Goal: Task Accomplishment & Management: Complete application form

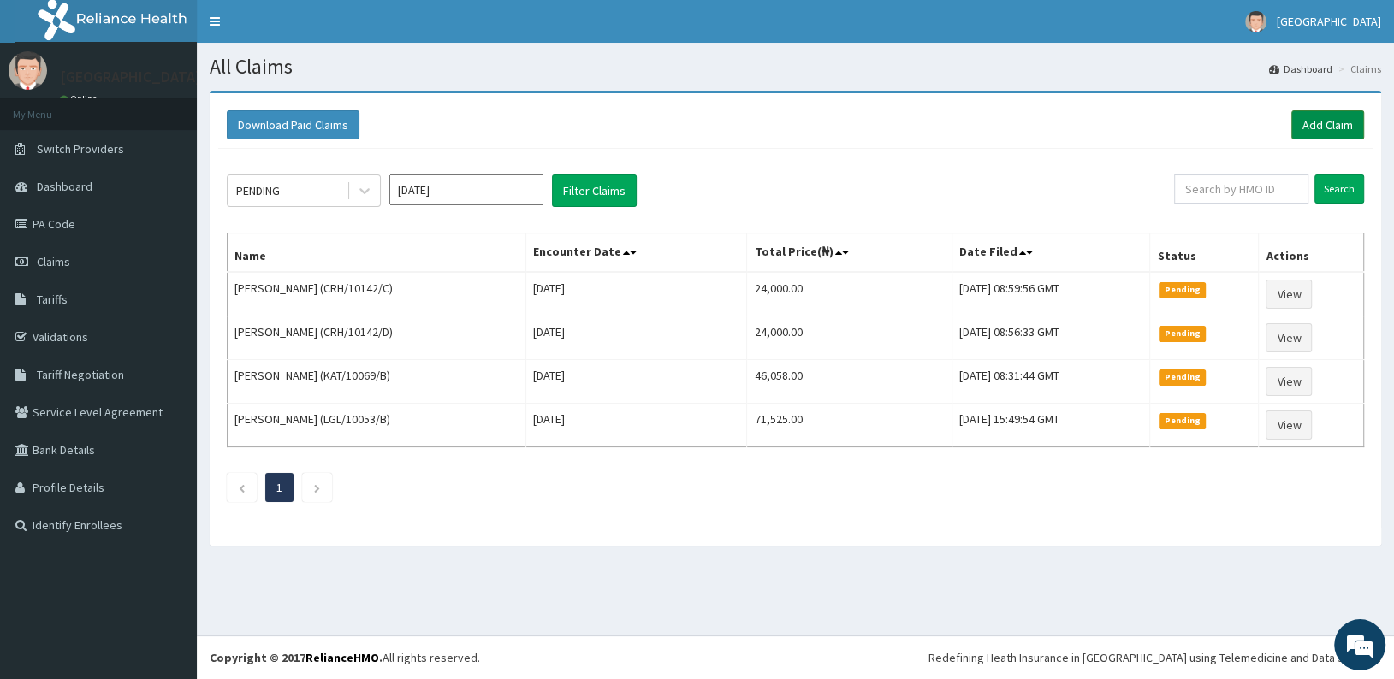
click at [1303, 121] on link "Add Claim" at bounding box center [1327, 124] width 73 height 29
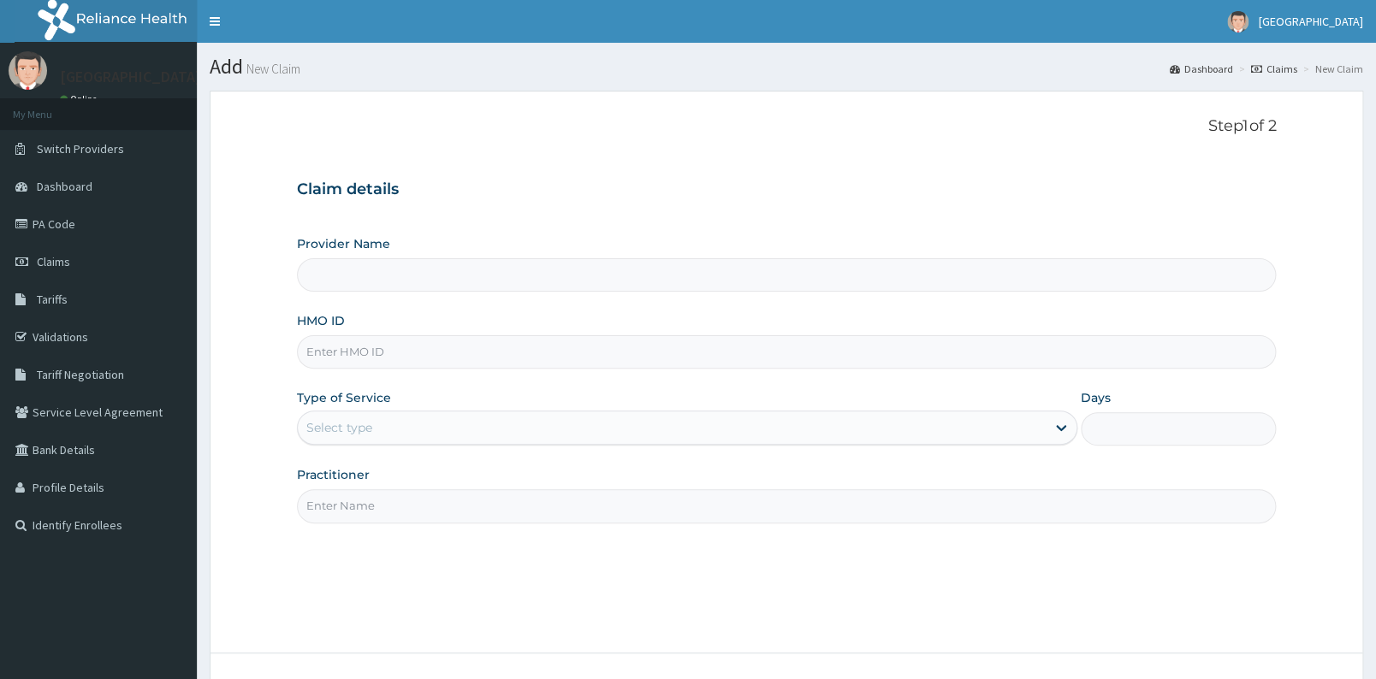
type input "[GEOGRAPHIC_DATA]"
click at [488, 359] on input "HMO ID" at bounding box center [786, 351] width 979 height 33
type input "DGC/10398/A"
click at [441, 424] on div "Select type" at bounding box center [672, 427] width 748 height 27
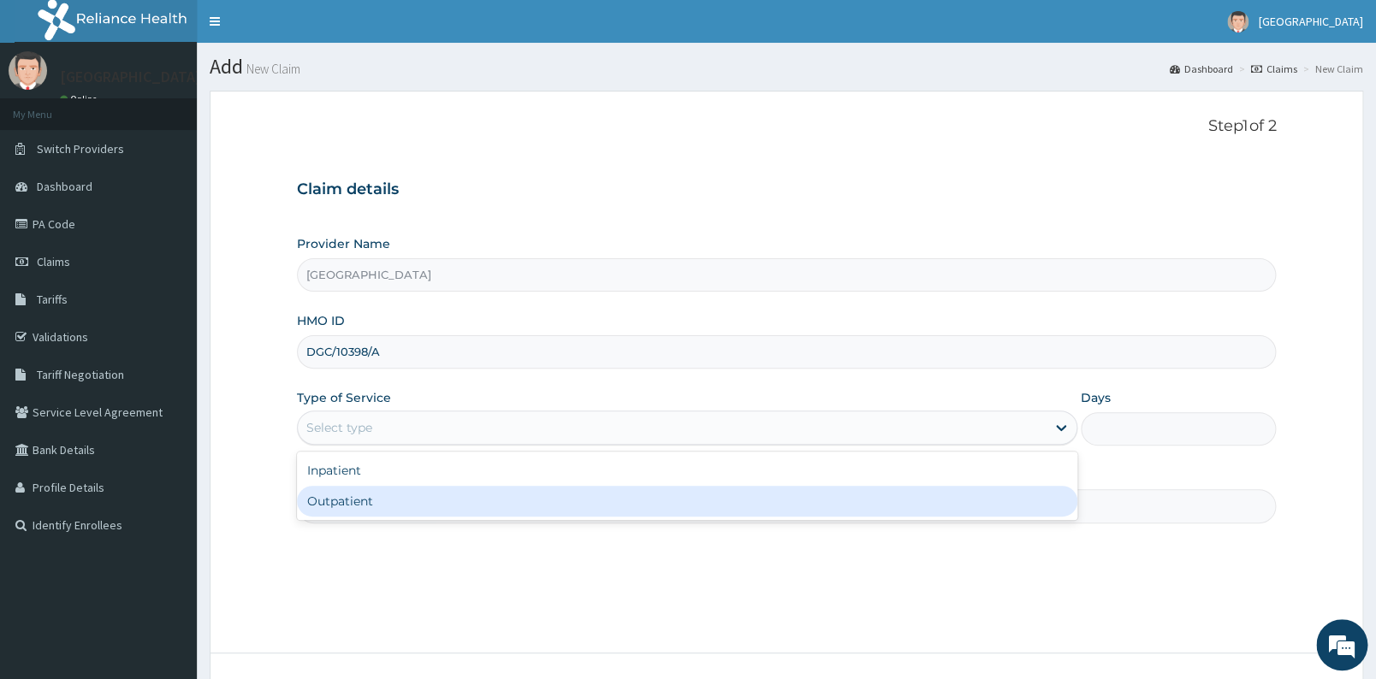
click at [417, 507] on div "Outpatient" at bounding box center [687, 501] width 780 height 31
type input "1"
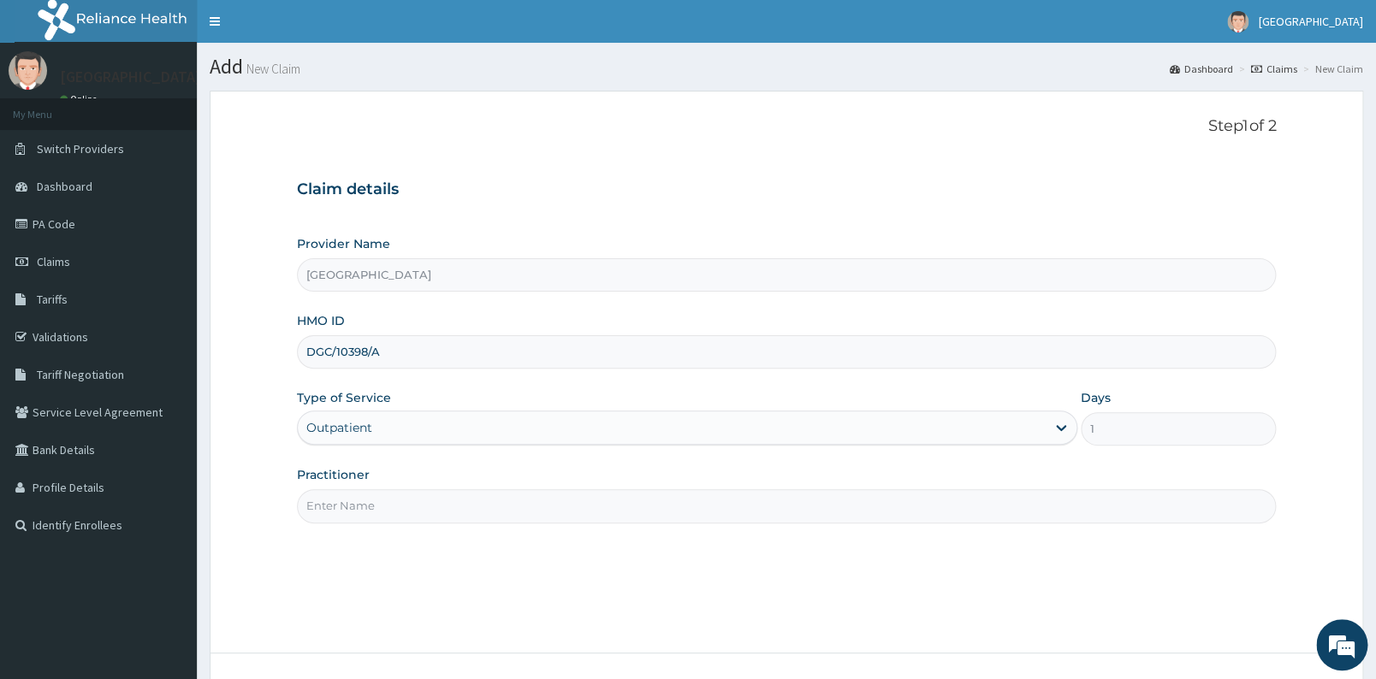
click at [636, 507] on input "Practitioner" at bounding box center [786, 505] width 979 height 33
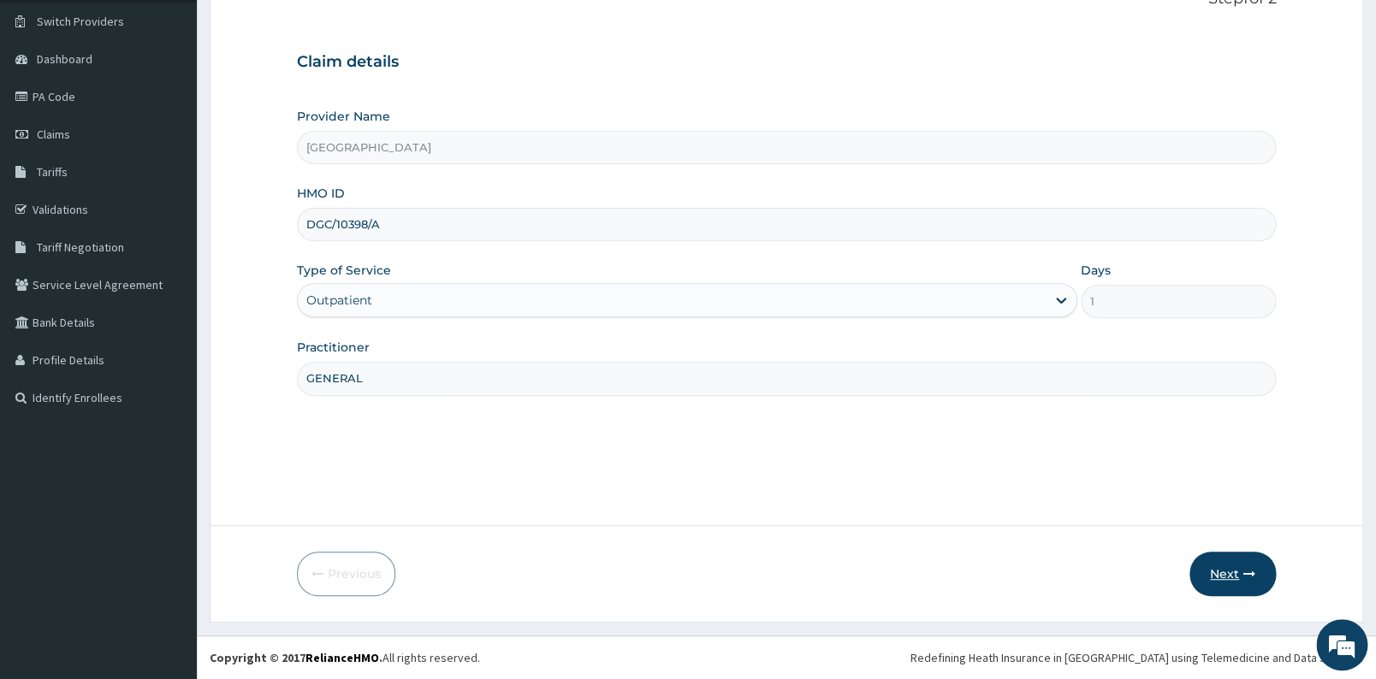
type input "GENERAL"
click at [1241, 569] on button "Next" at bounding box center [1232, 574] width 86 height 44
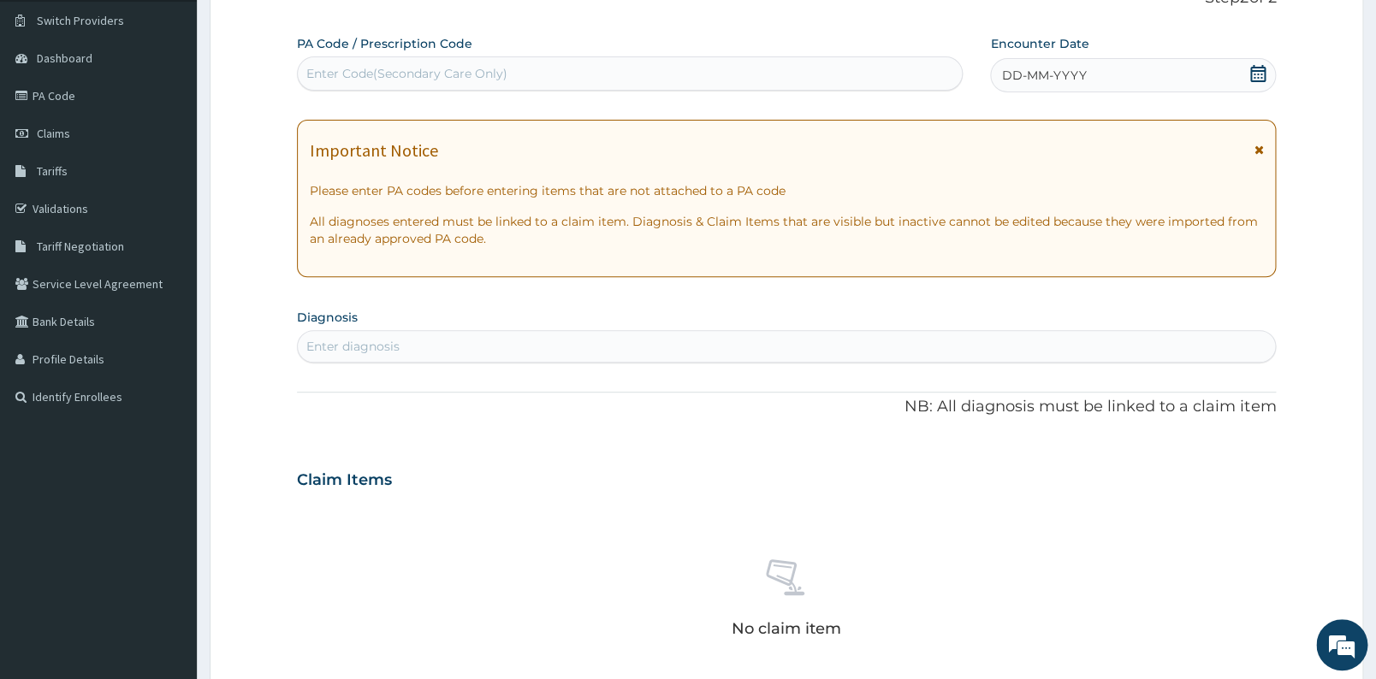
click at [493, 68] on div "Enter Code(Secondary Care Only)" at bounding box center [406, 73] width 201 height 17
type input "PA/9754CB"
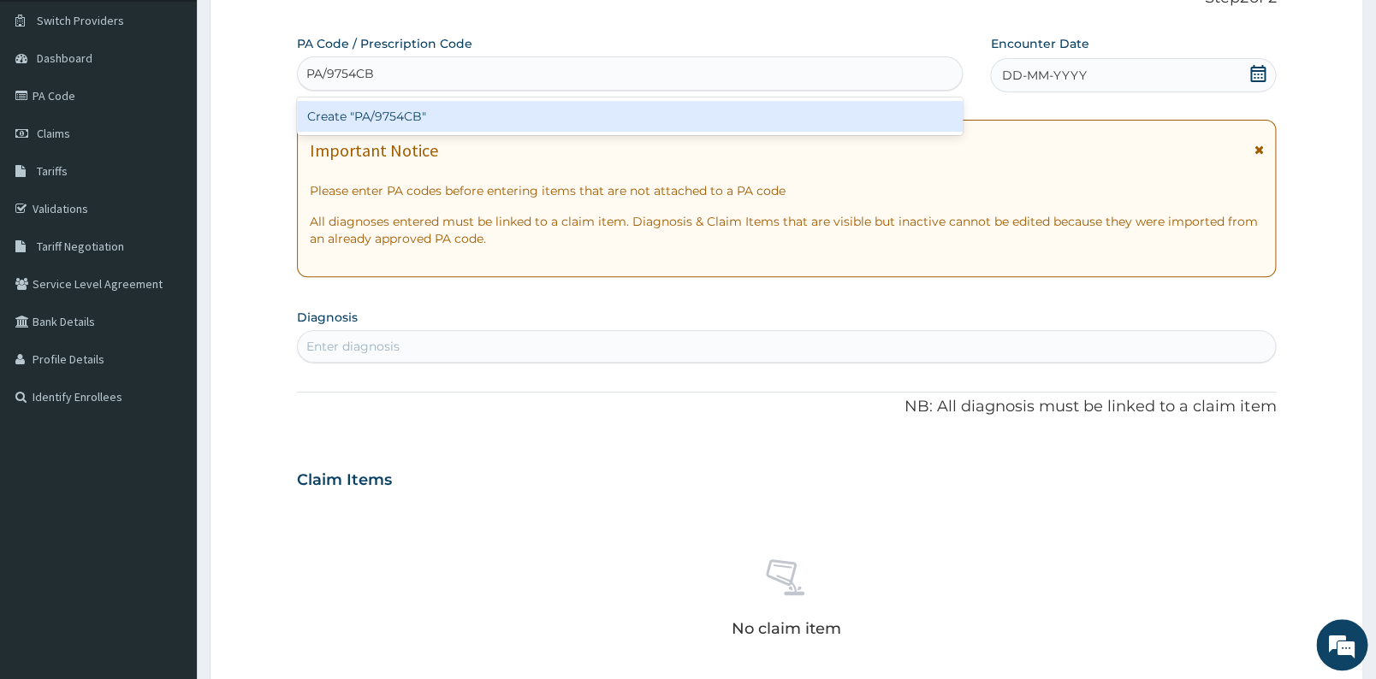
click at [473, 114] on div "Create "PA/9754CB"" at bounding box center [630, 116] width 666 height 31
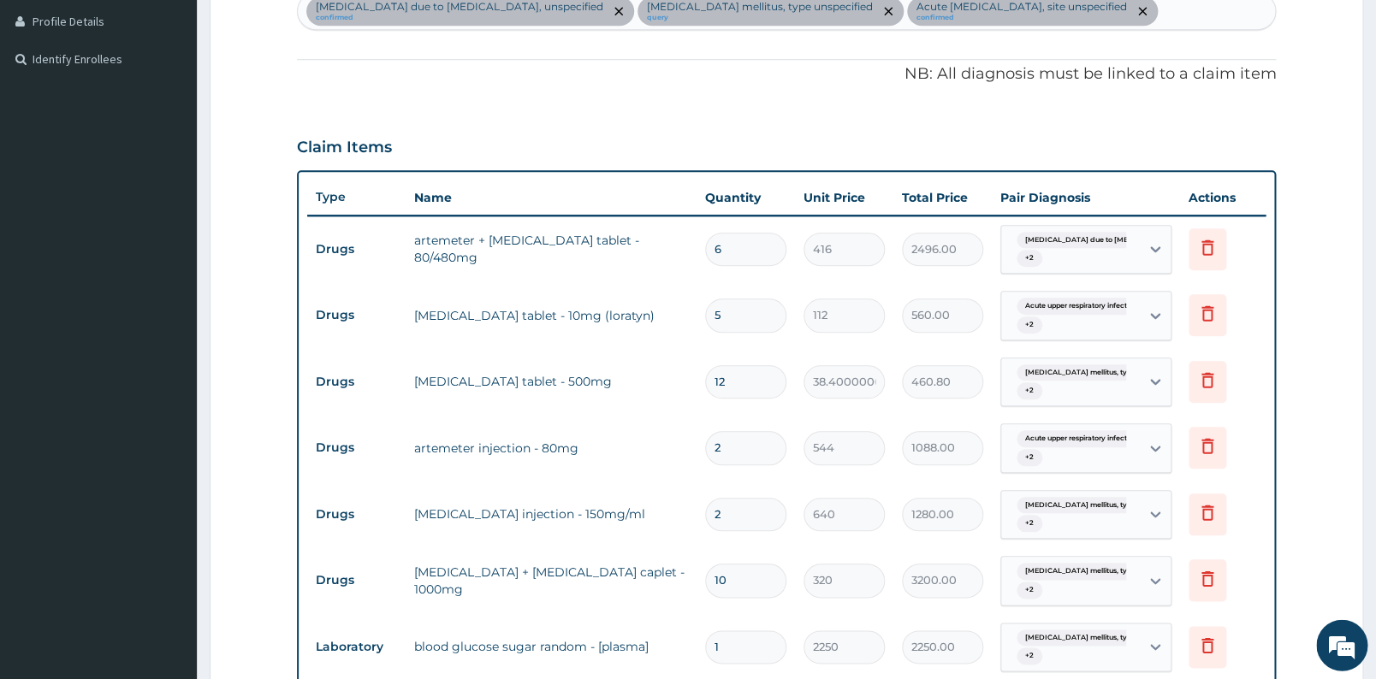
scroll to position [510, 0]
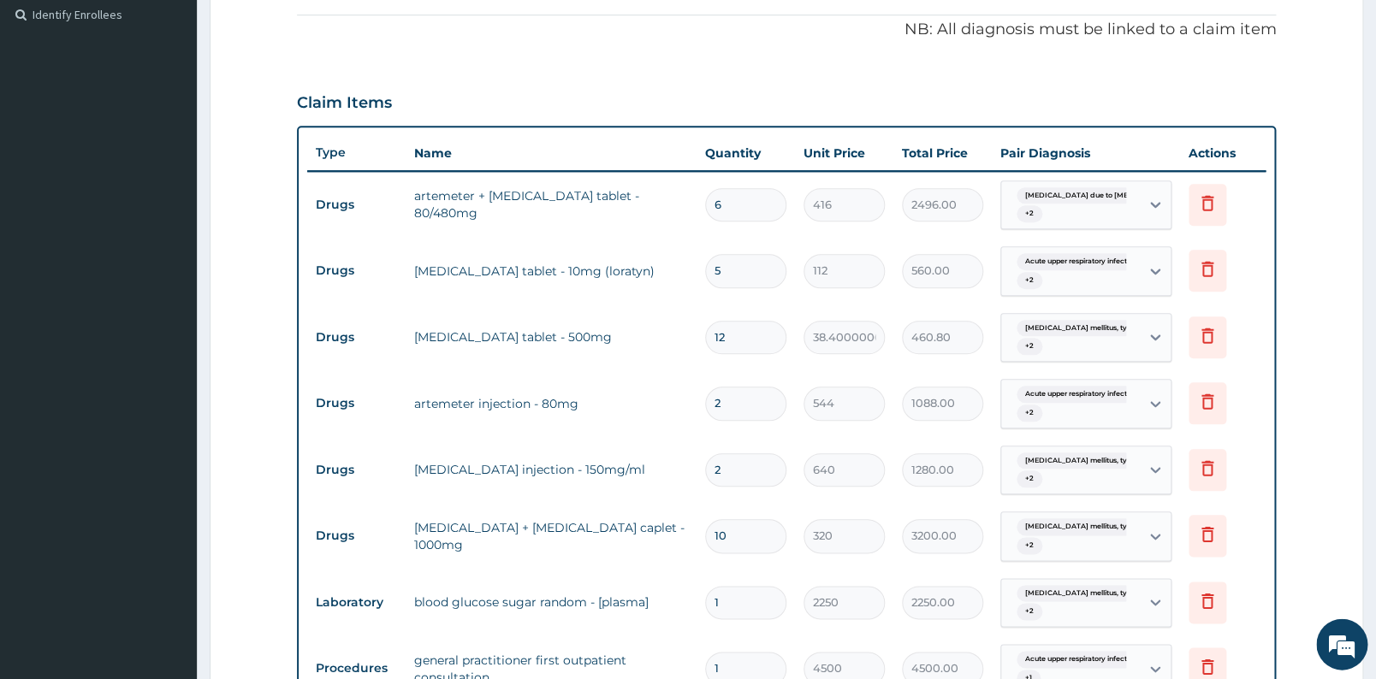
type input "0"
type input "0.00"
type input "1"
type input "4500.00"
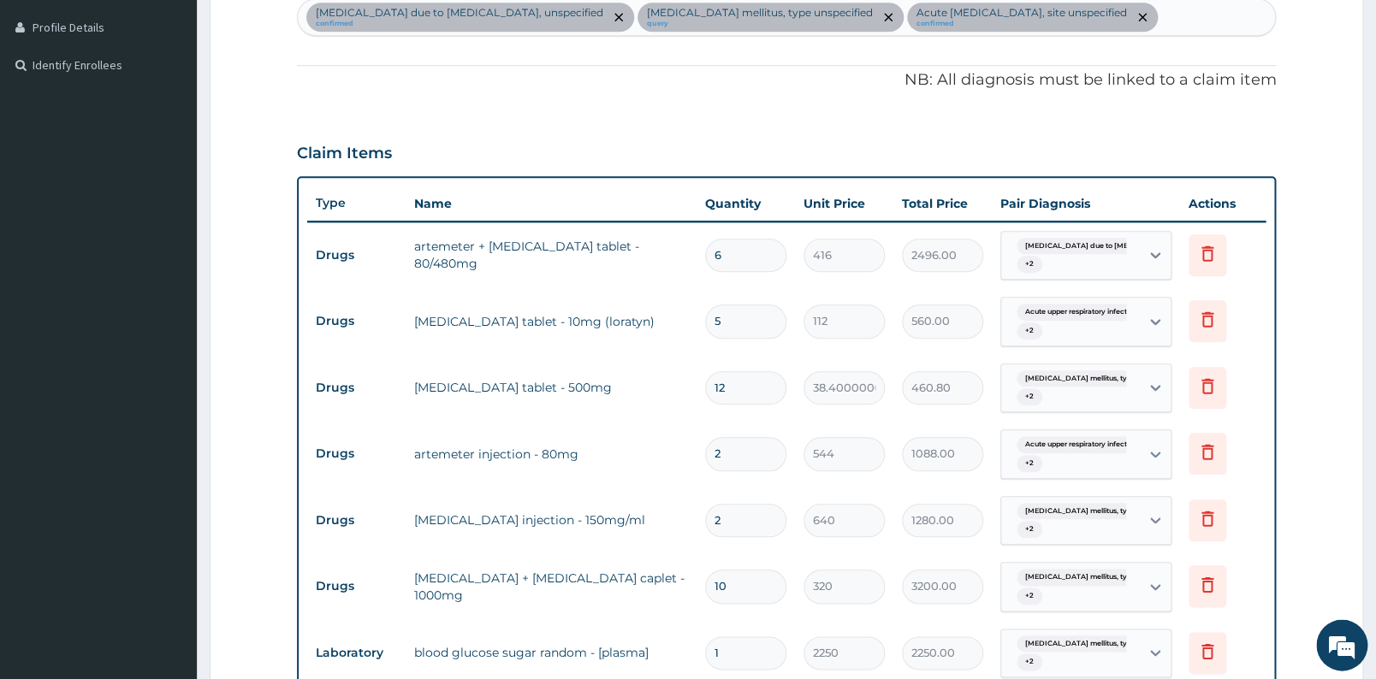
scroll to position [947, 0]
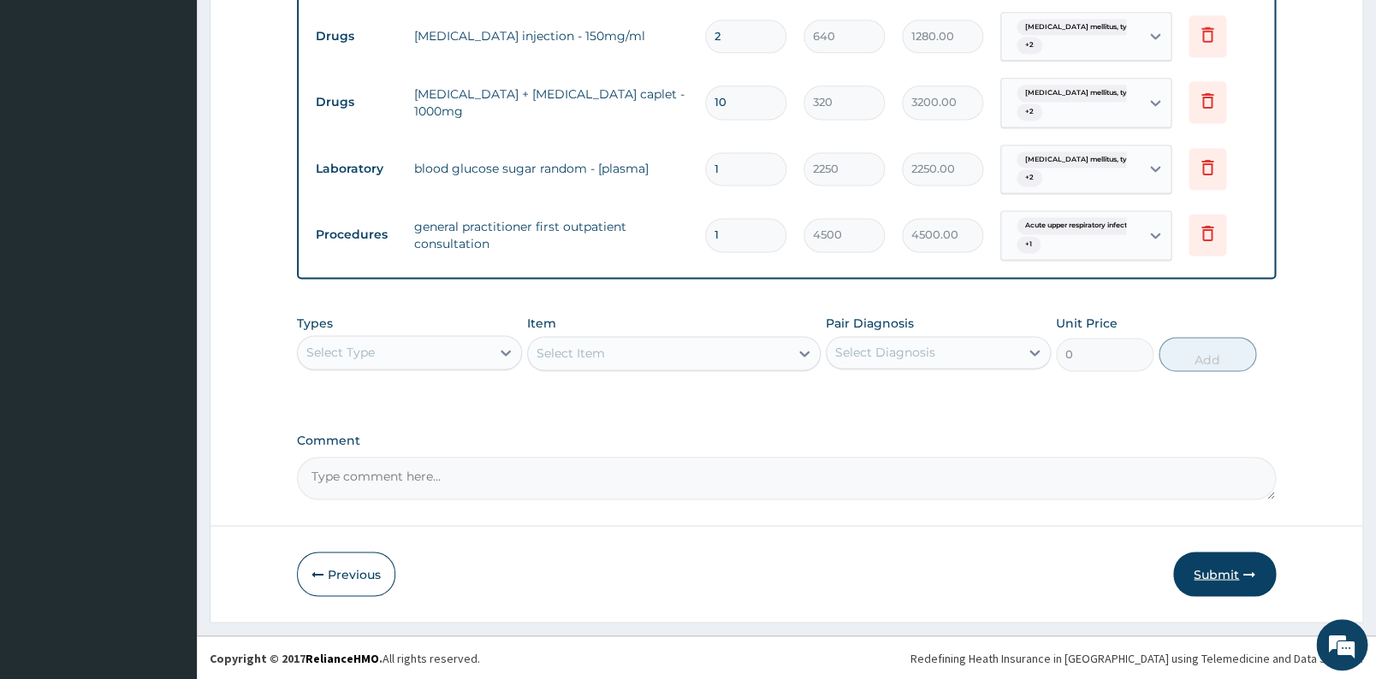
click at [1227, 569] on button "Submit" at bounding box center [1224, 574] width 103 height 44
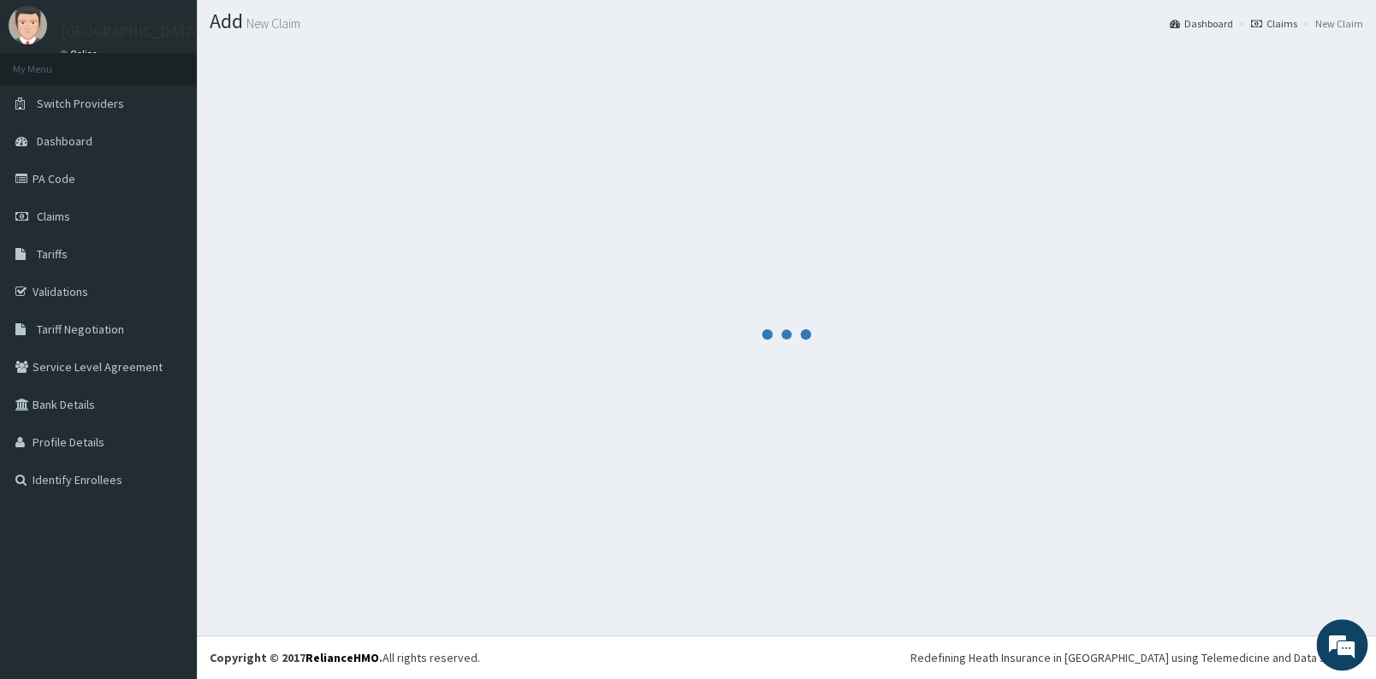
scroll to position [45, 0]
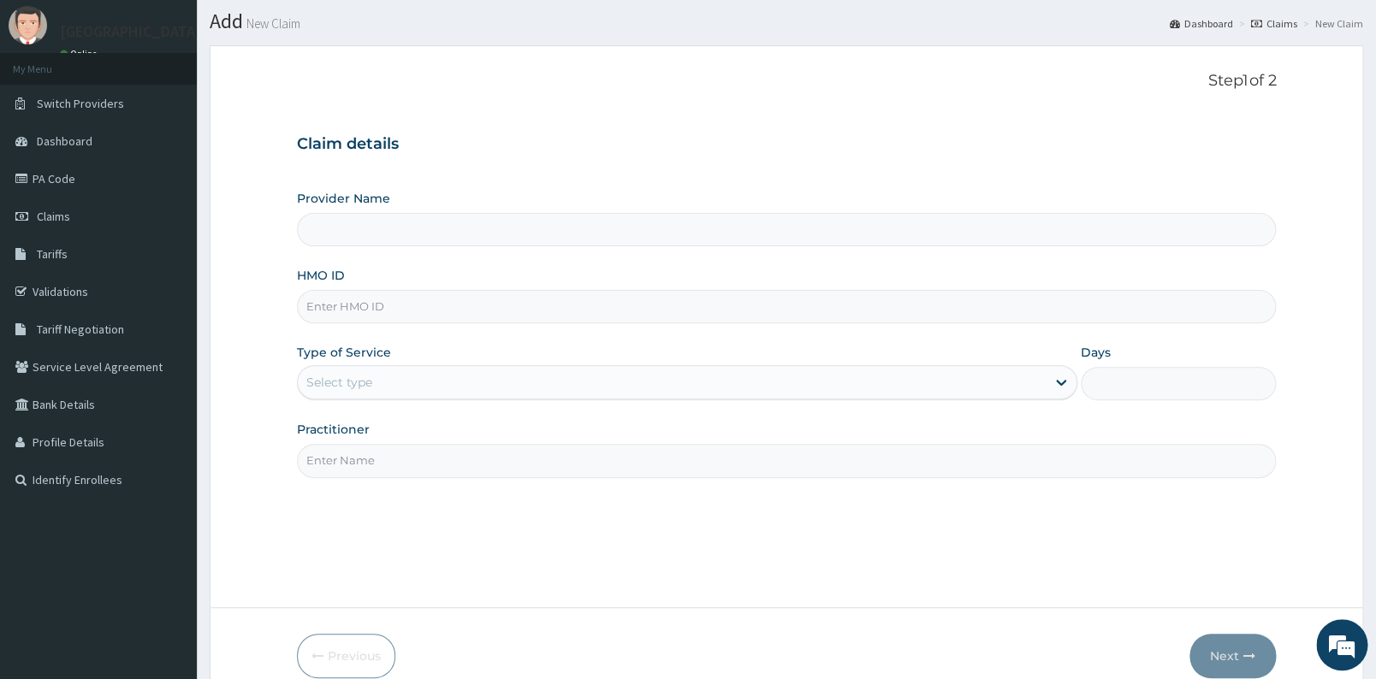
scroll to position [45, 0]
type input "[GEOGRAPHIC_DATA]"
click at [68, 210] on span "Claims" at bounding box center [53, 216] width 33 height 15
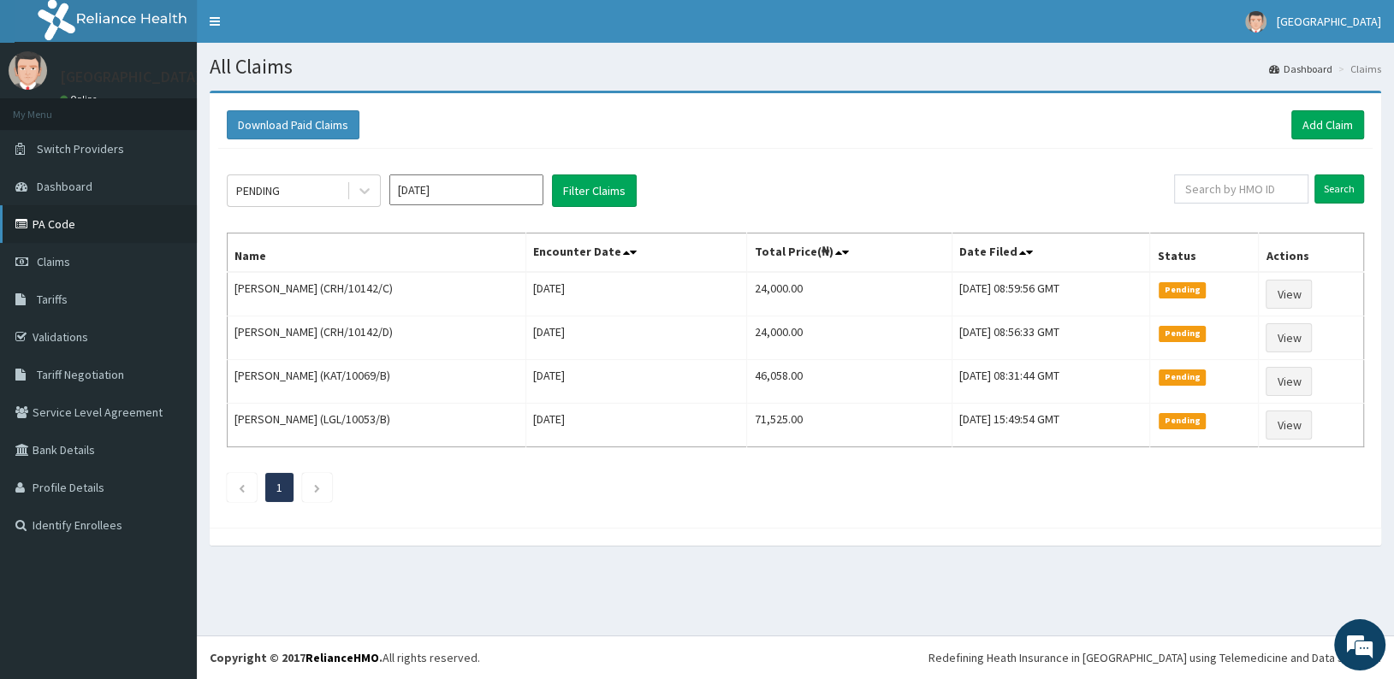
click at [58, 222] on link "PA Code" at bounding box center [98, 224] width 197 height 38
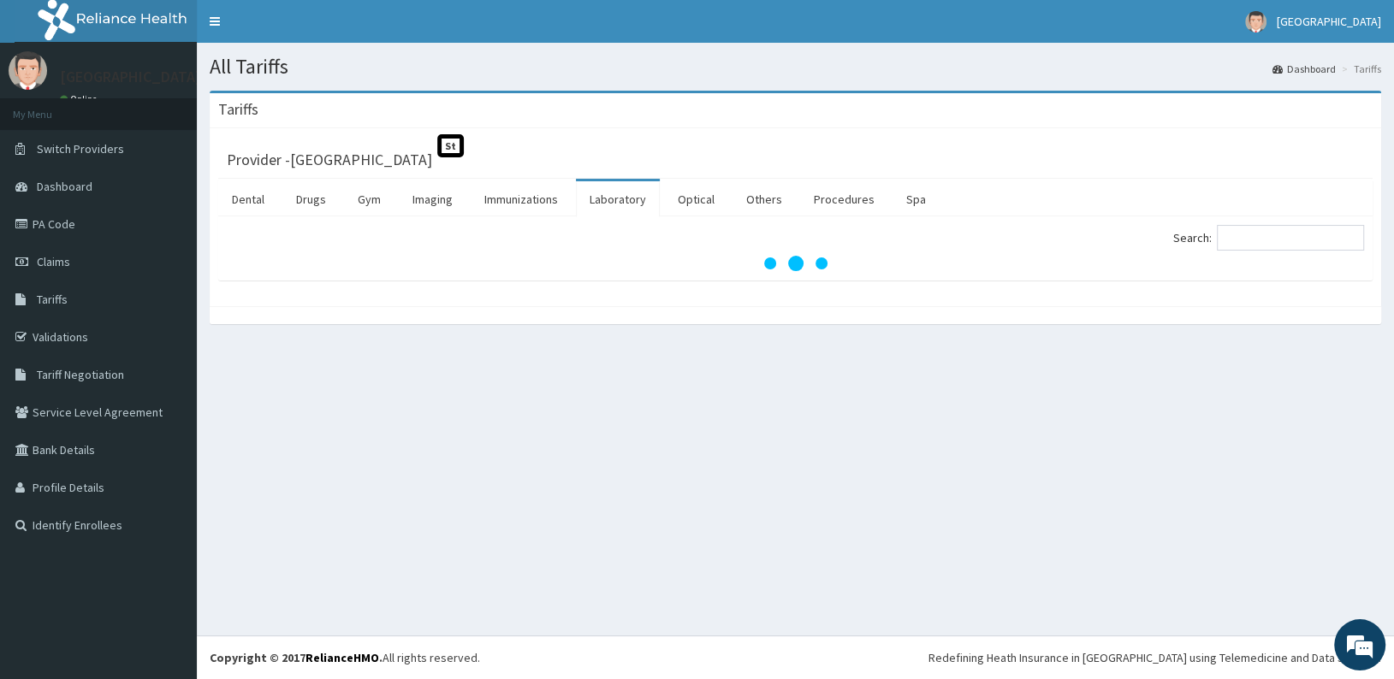
type input "O"
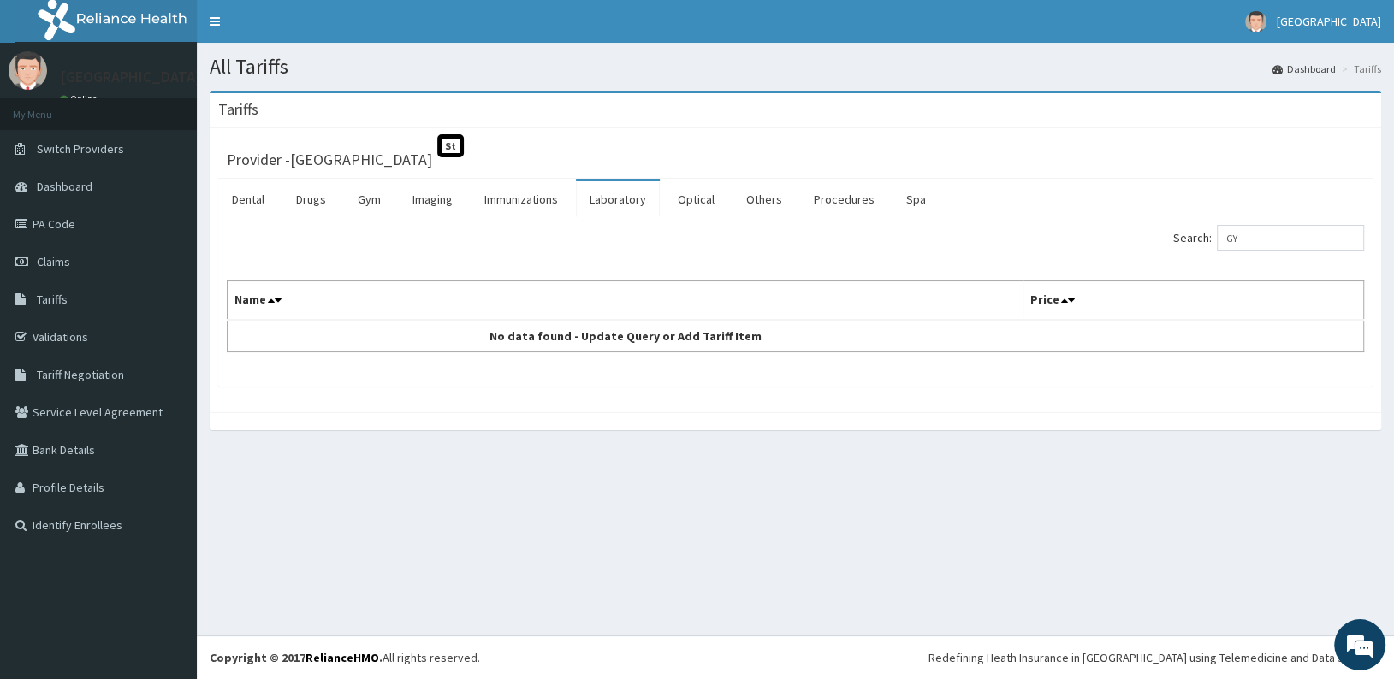
type input "G"
type input "O"
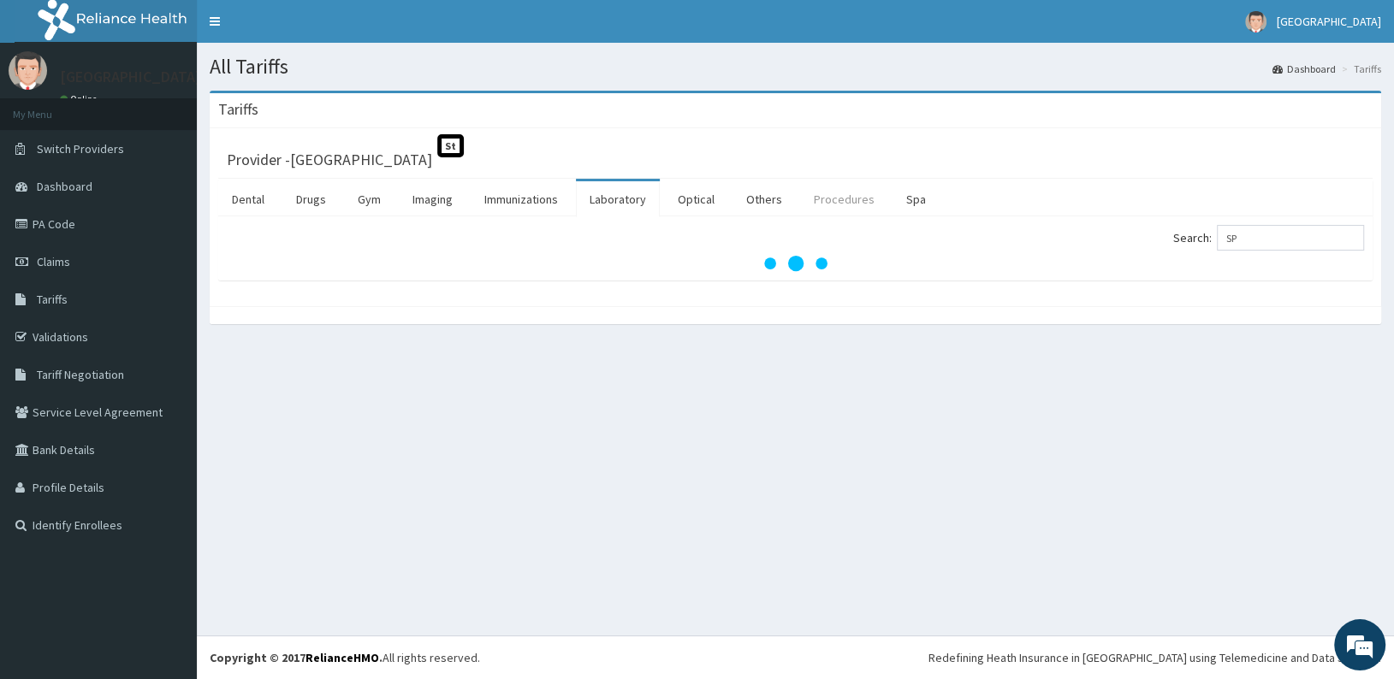
type input "SP"
click at [850, 198] on link "Procedures" at bounding box center [844, 199] width 88 height 36
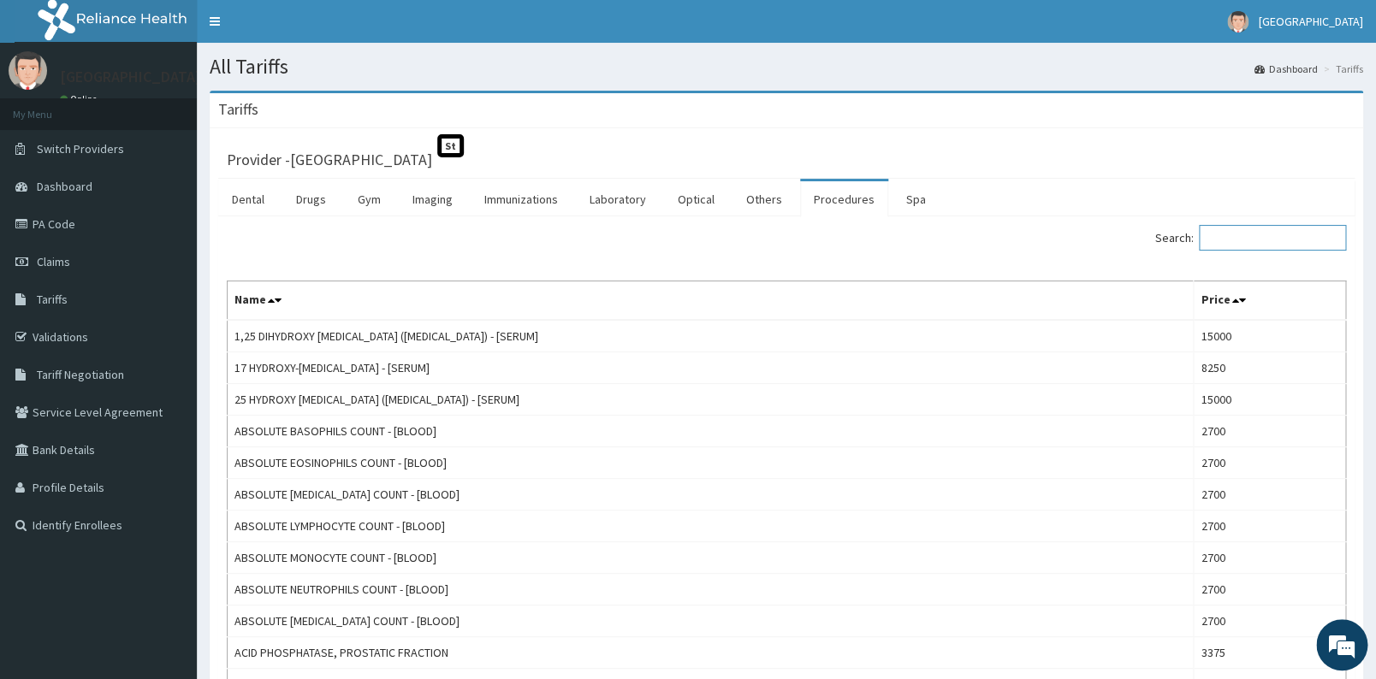
click at [1232, 236] on input "Search:" at bounding box center [1272, 238] width 147 height 26
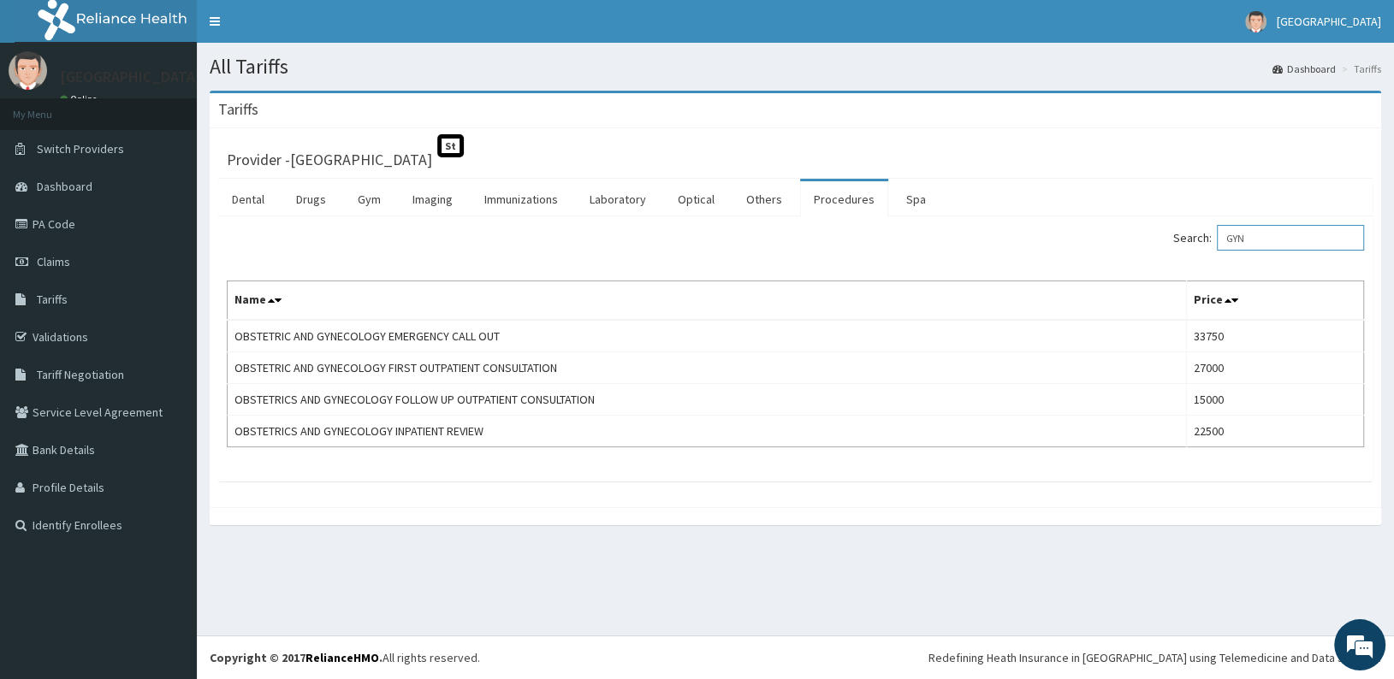
type input "GYN"
